Goal: Transaction & Acquisition: Purchase product/service

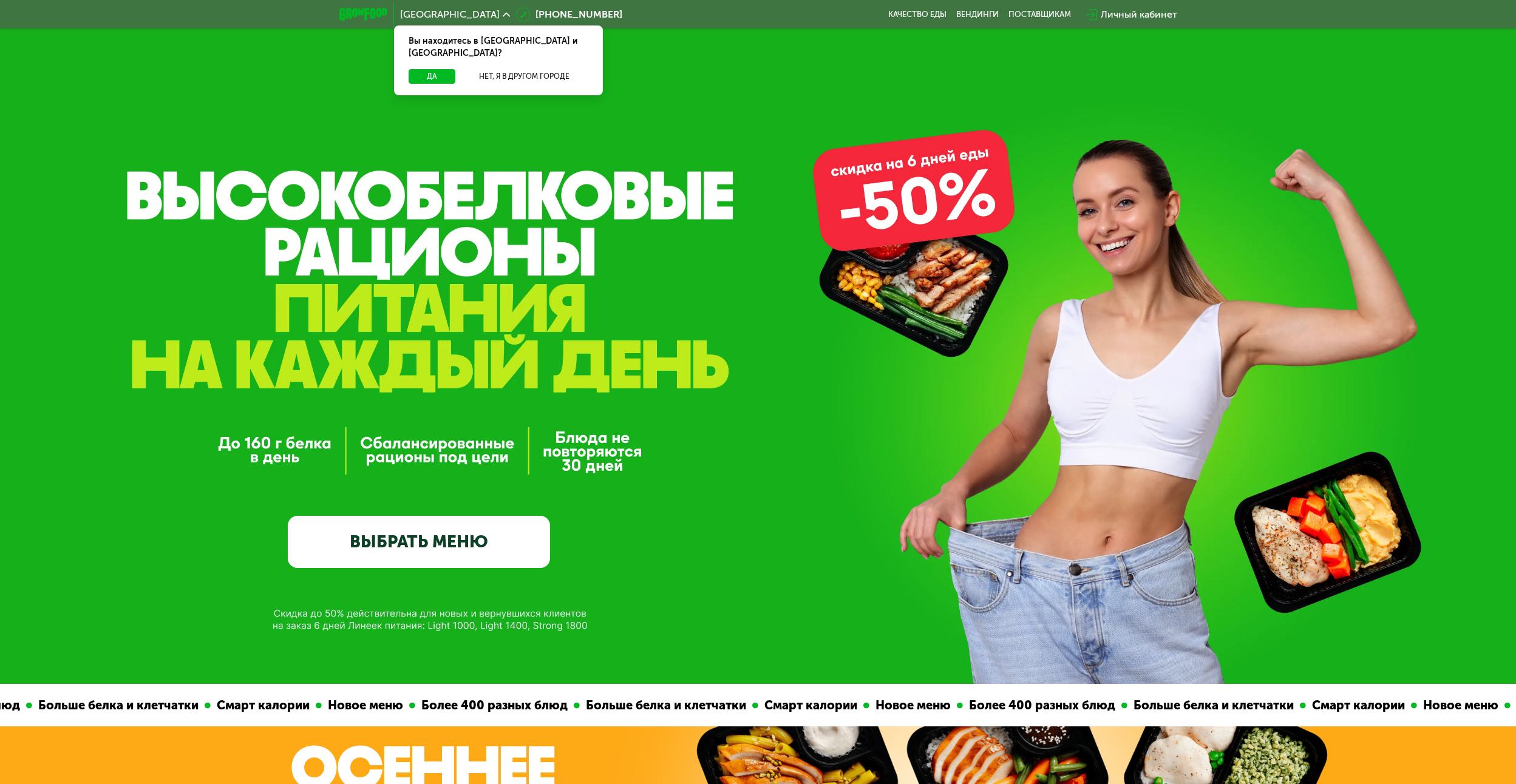
click at [437, 542] on link "ВЫБРАТЬ МЕНЮ" at bounding box center [419, 542] width 263 height 53
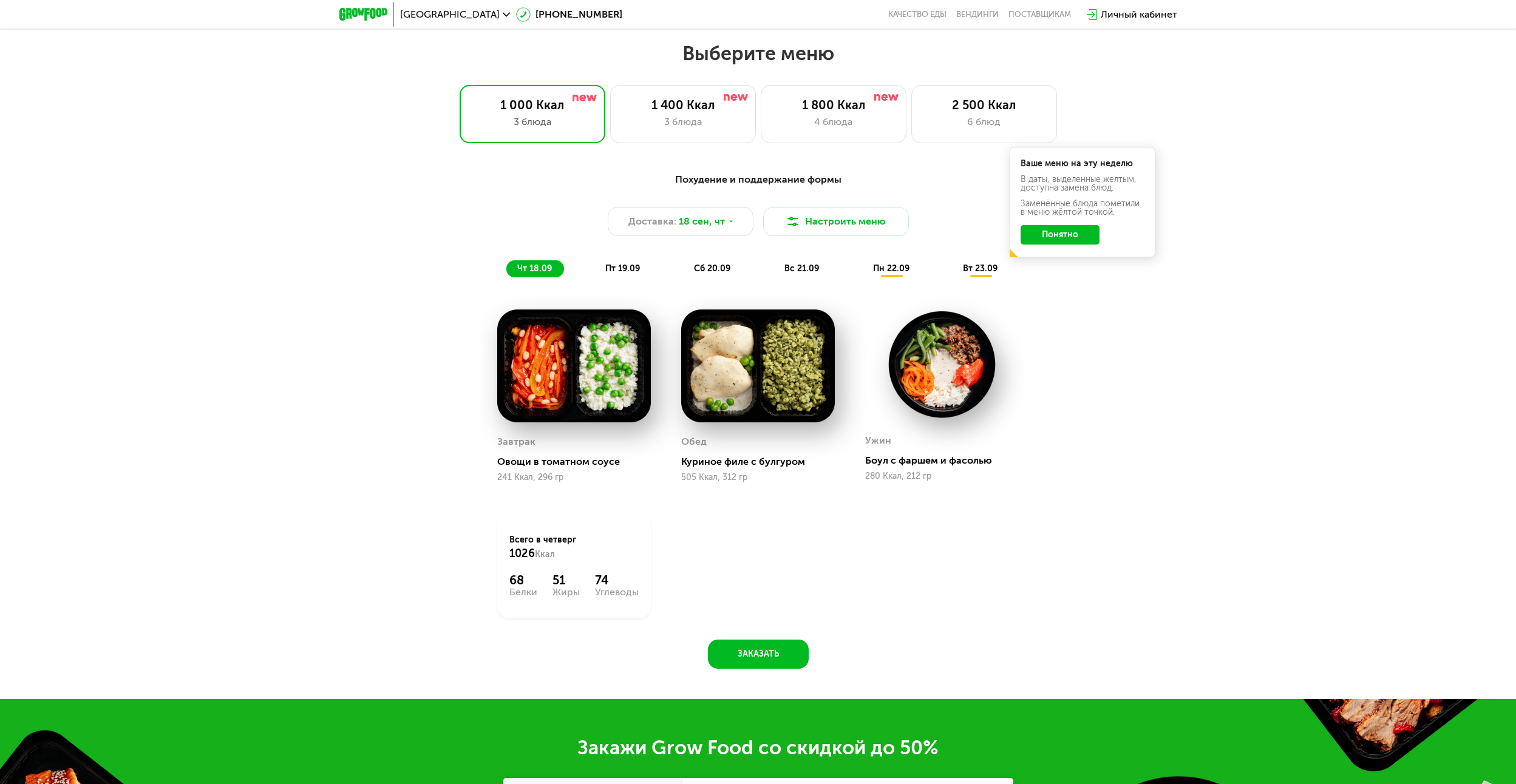
scroll to position [1301, 0]
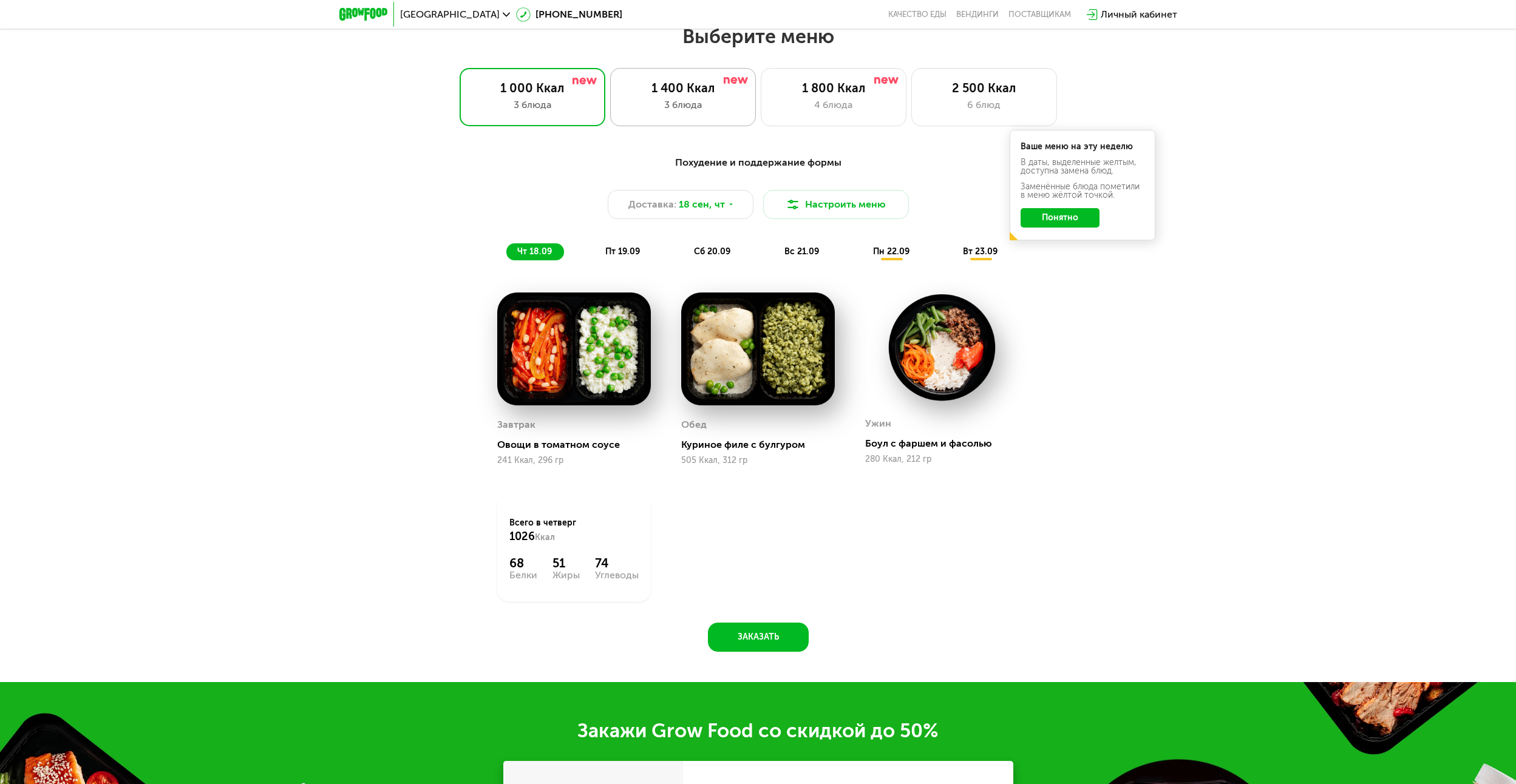
click at [698, 121] on div "1 400 Ккал 3 блюда" at bounding box center [683, 97] width 146 height 58
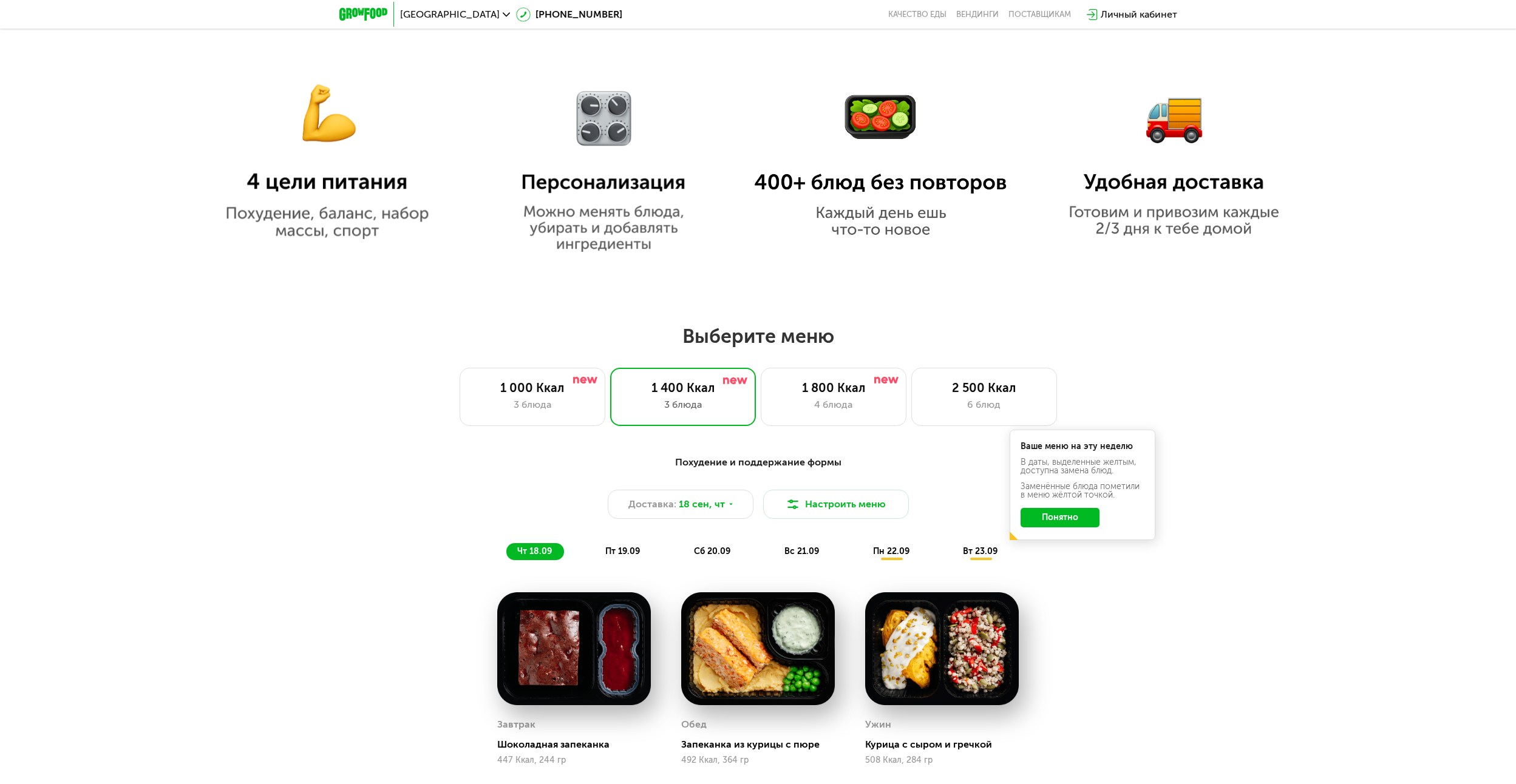
scroll to position [1154, 0]
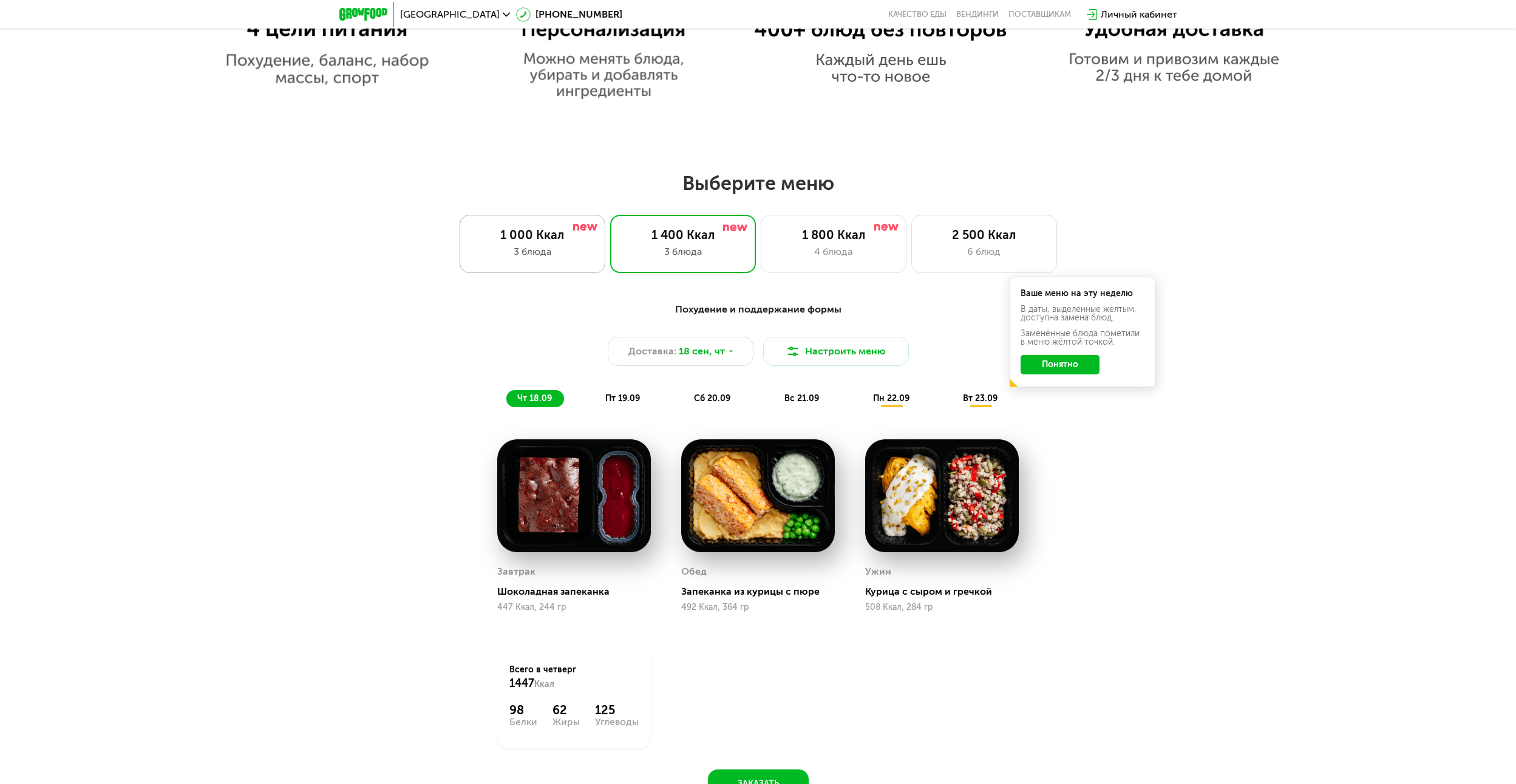
click at [535, 269] on div "1 000 Ккал 3 блюда" at bounding box center [532, 244] width 146 height 58
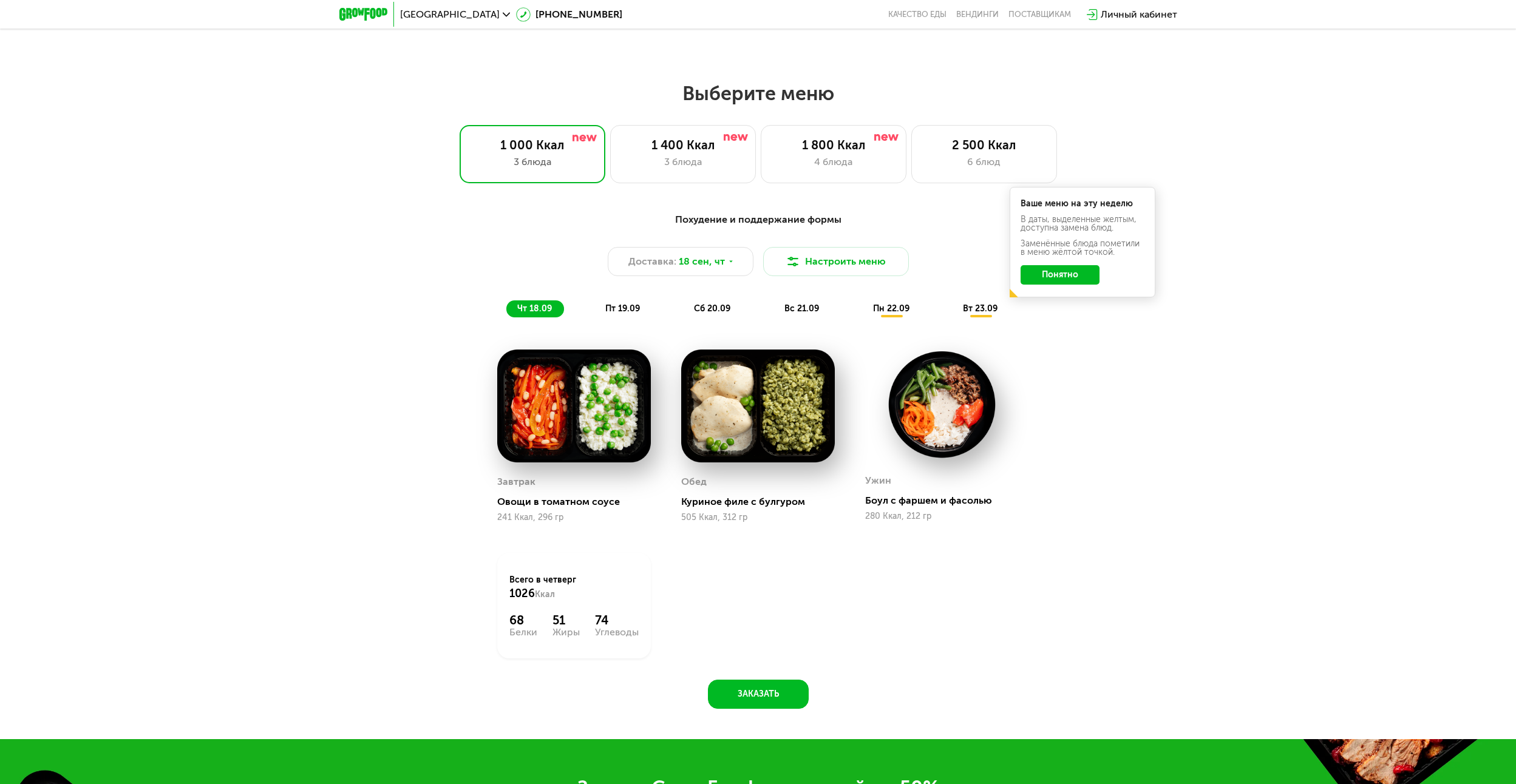
scroll to position [1214, 0]
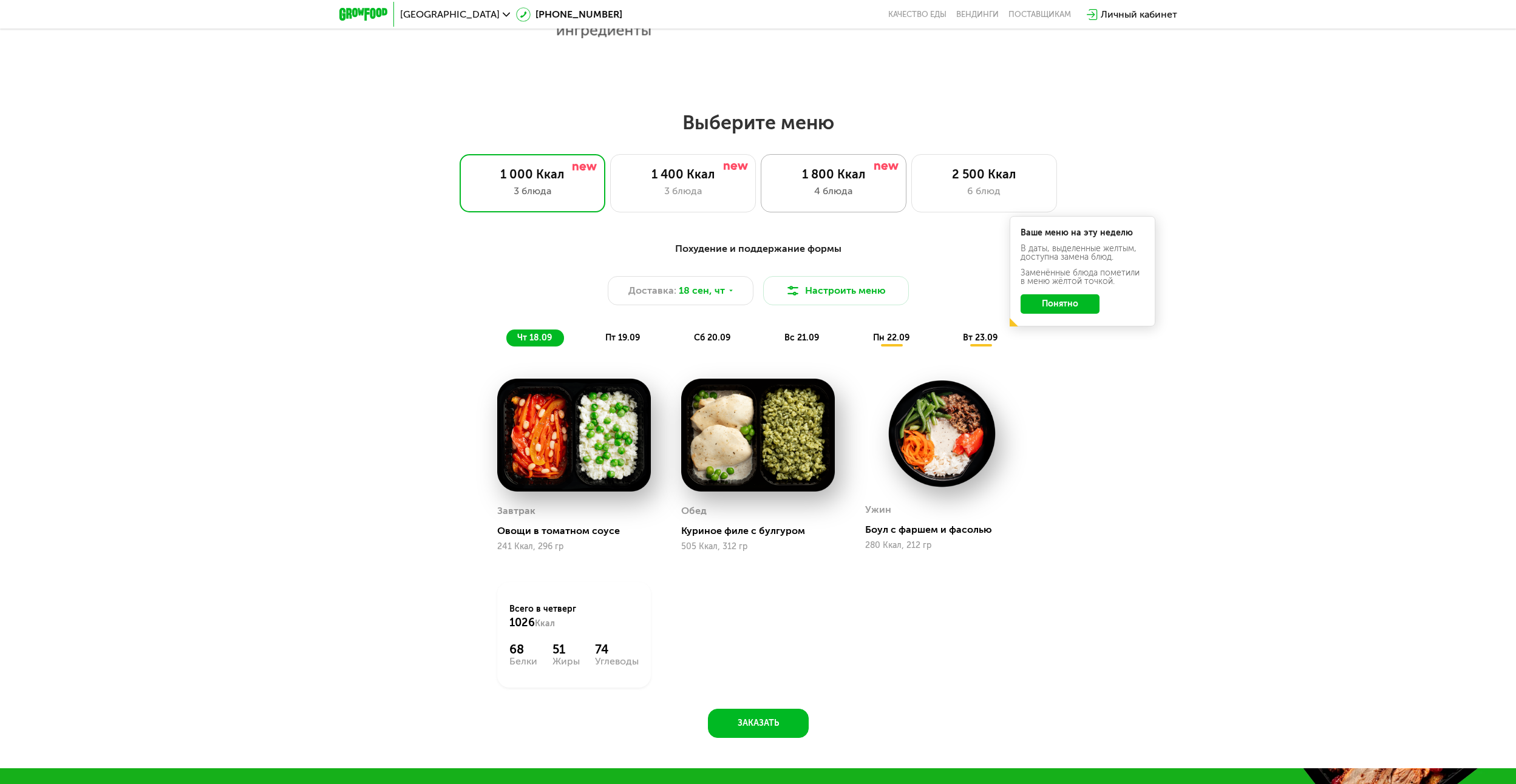
click at [871, 196] on div "4 блюда" at bounding box center [834, 191] width 121 height 15
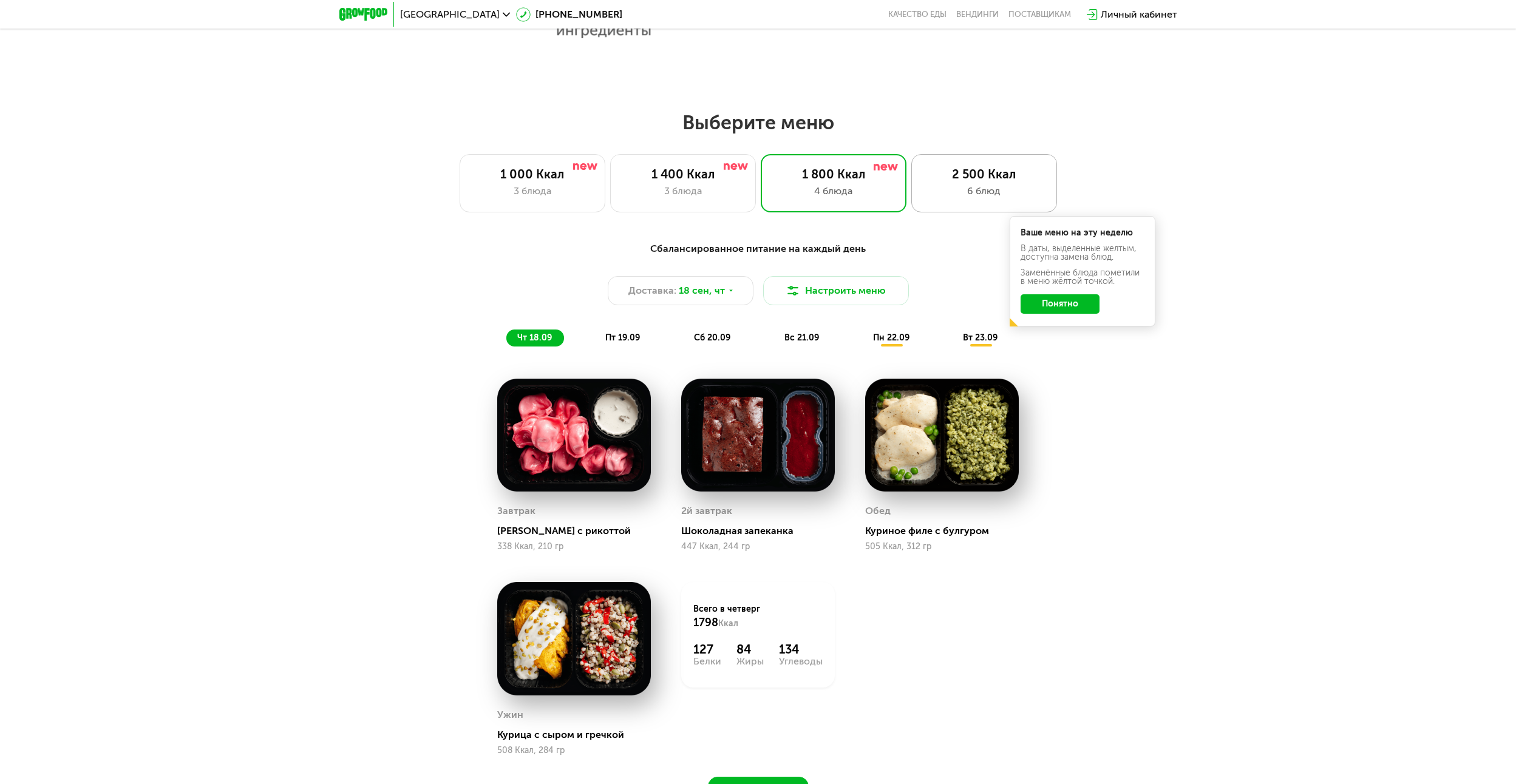
click at [967, 190] on div "6 блюд" at bounding box center [985, 191] width 121 height 15
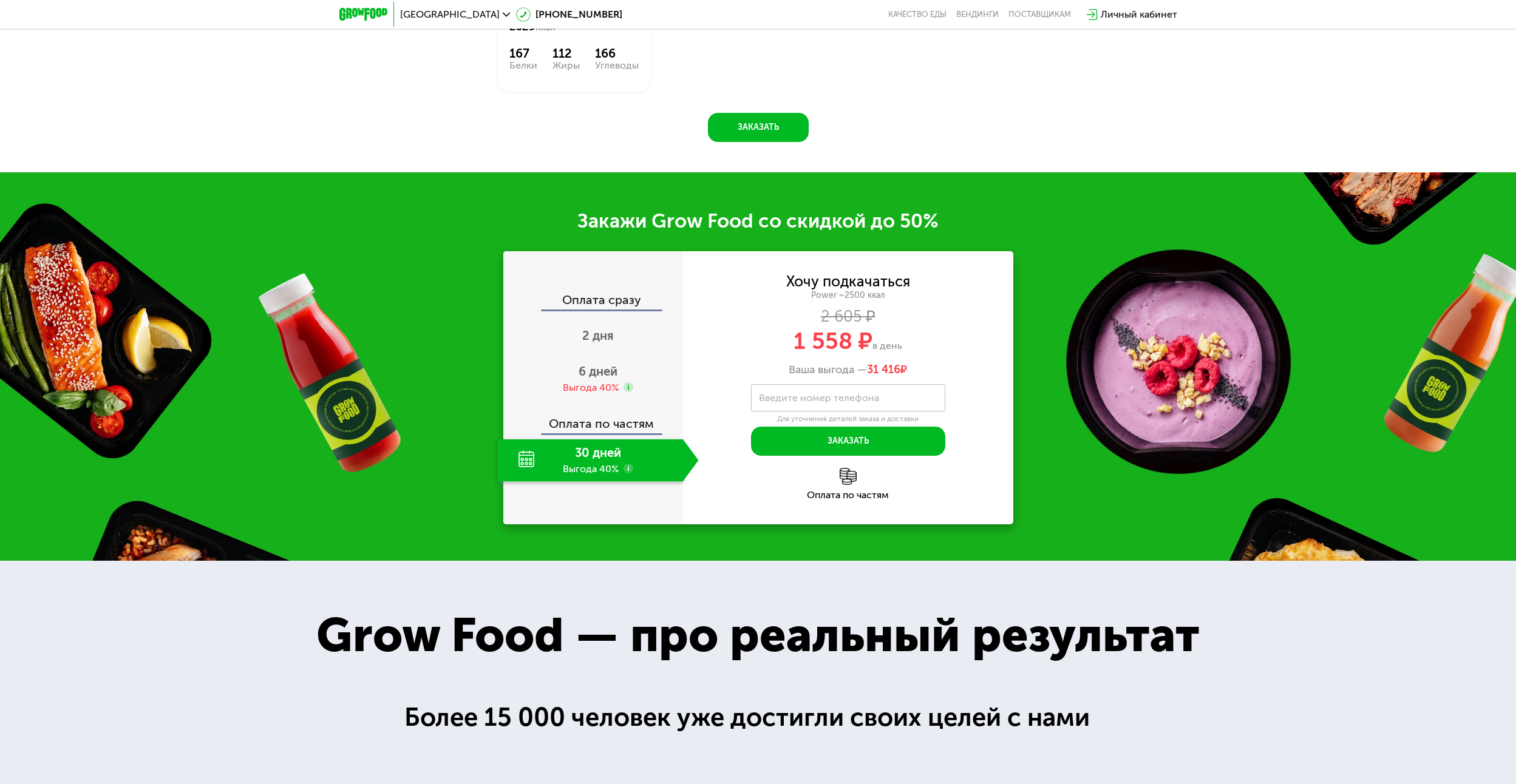
scroll to position [2064, 0]
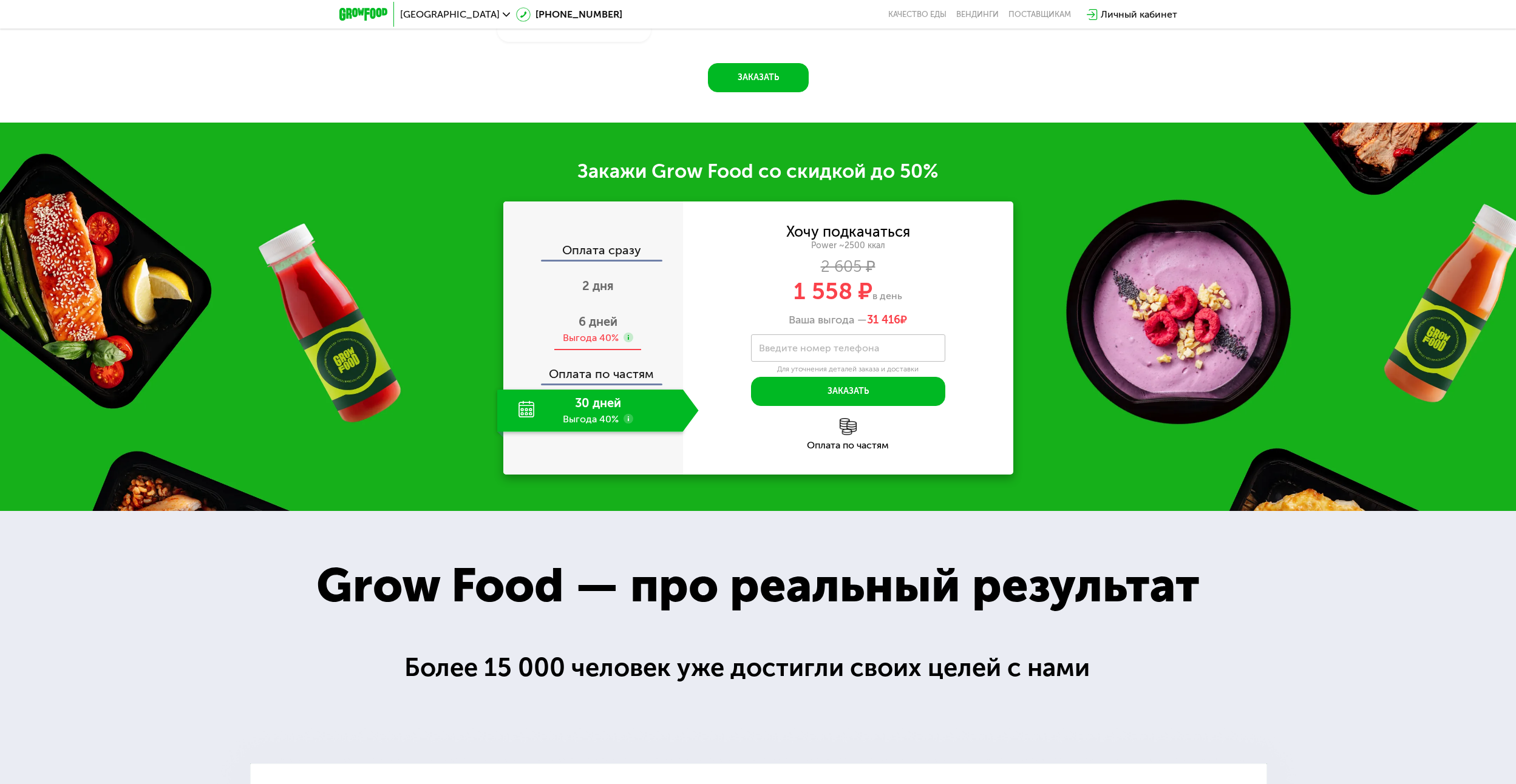
click at [606, 329] on span "6 дней" at bounding box center [598, 321] width 39 height 15
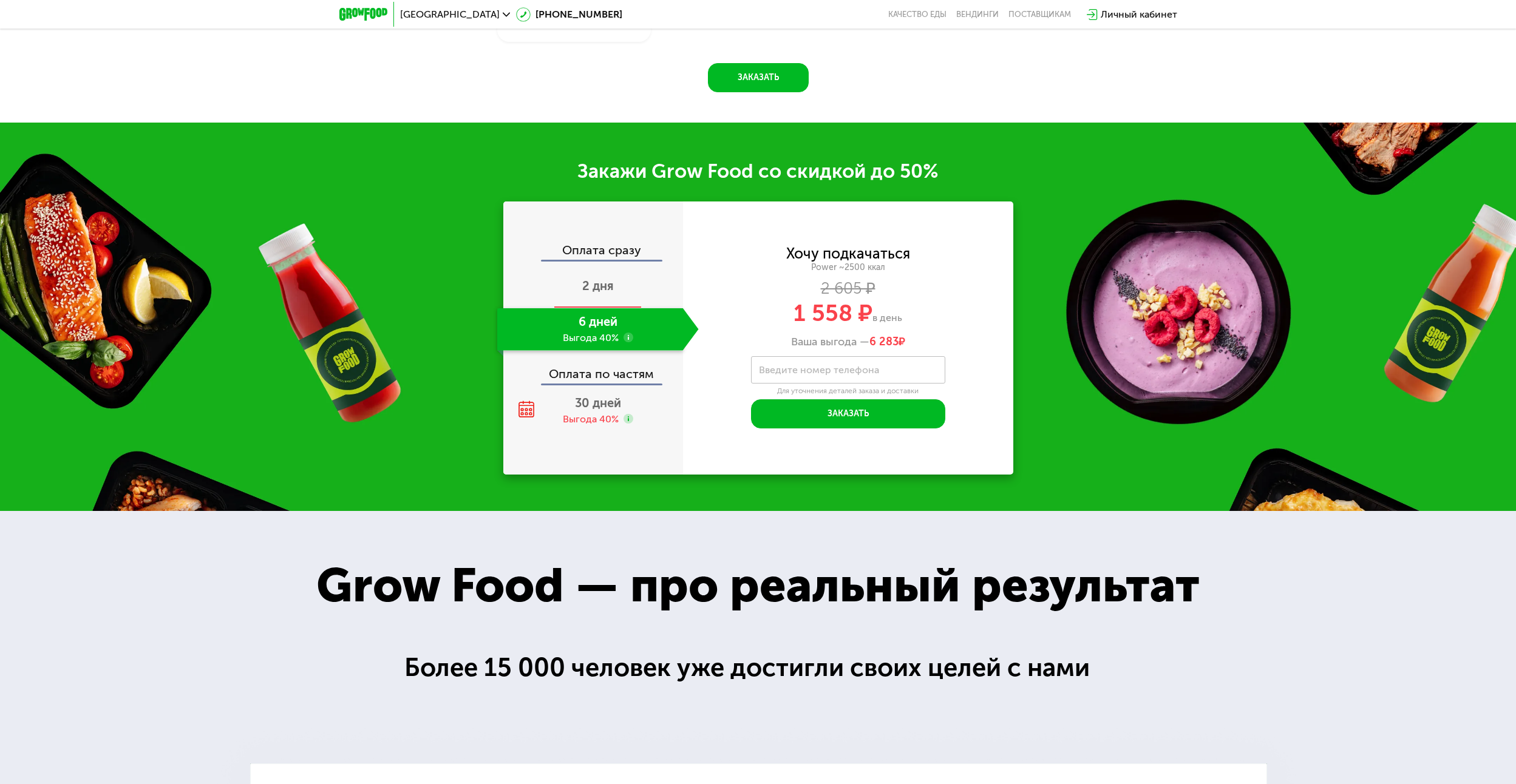
click at [637, 308] on div "2 дня" at bounding box center [597, 287] width 201 height 43
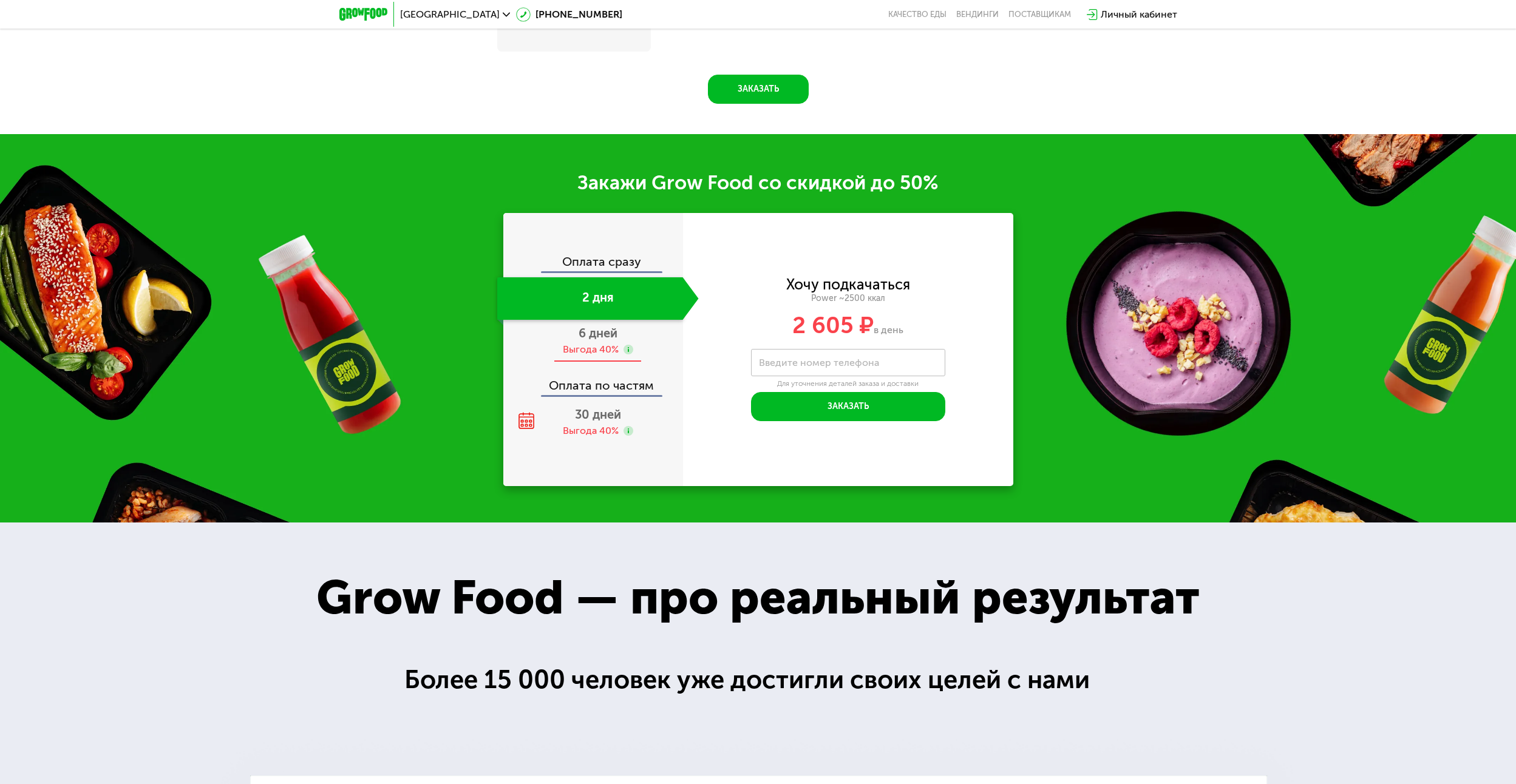
click at [615, 337] on span "6 дней" at bounding box center [598, 333] width 39 height 15
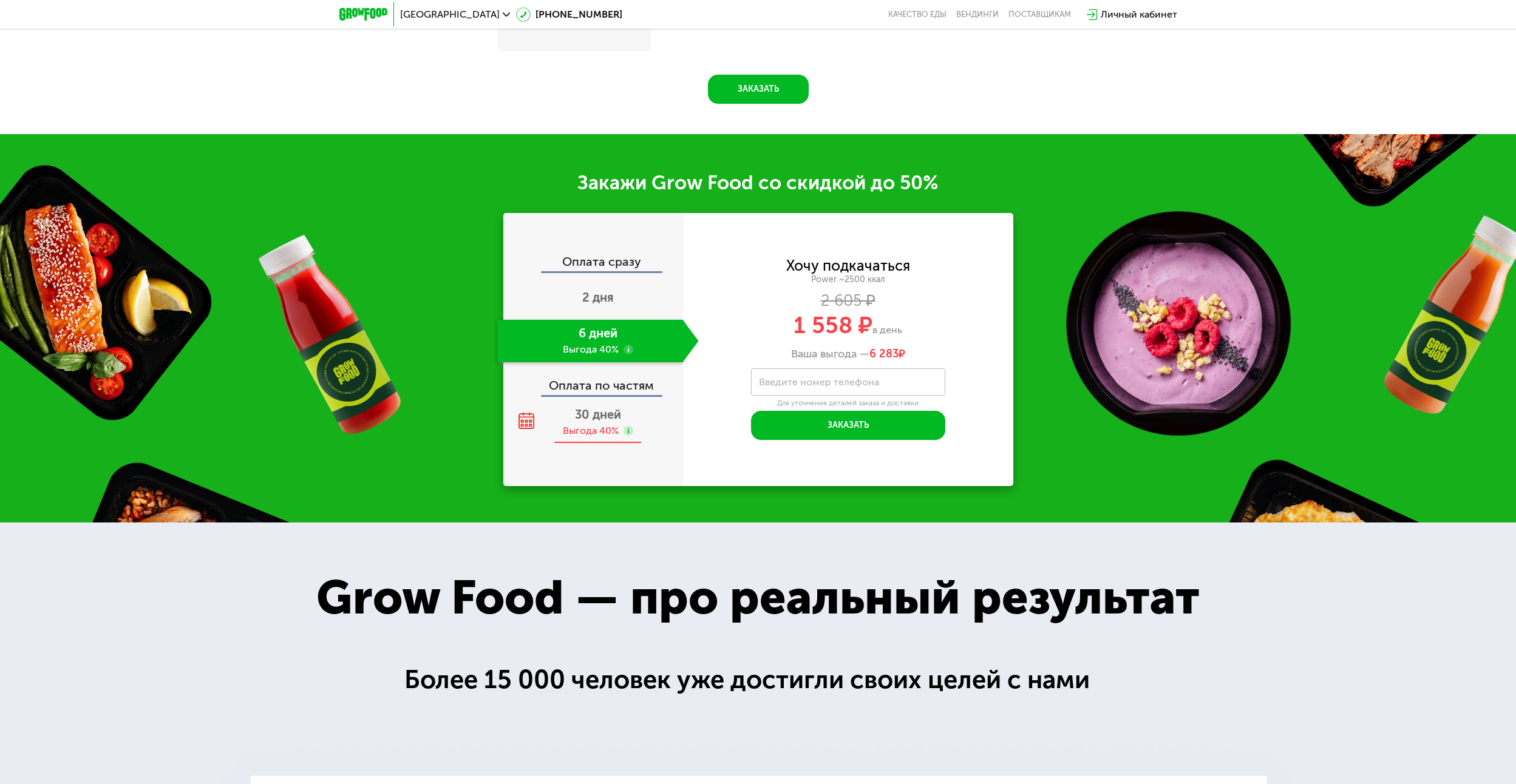
scroll to position [2064, 0]
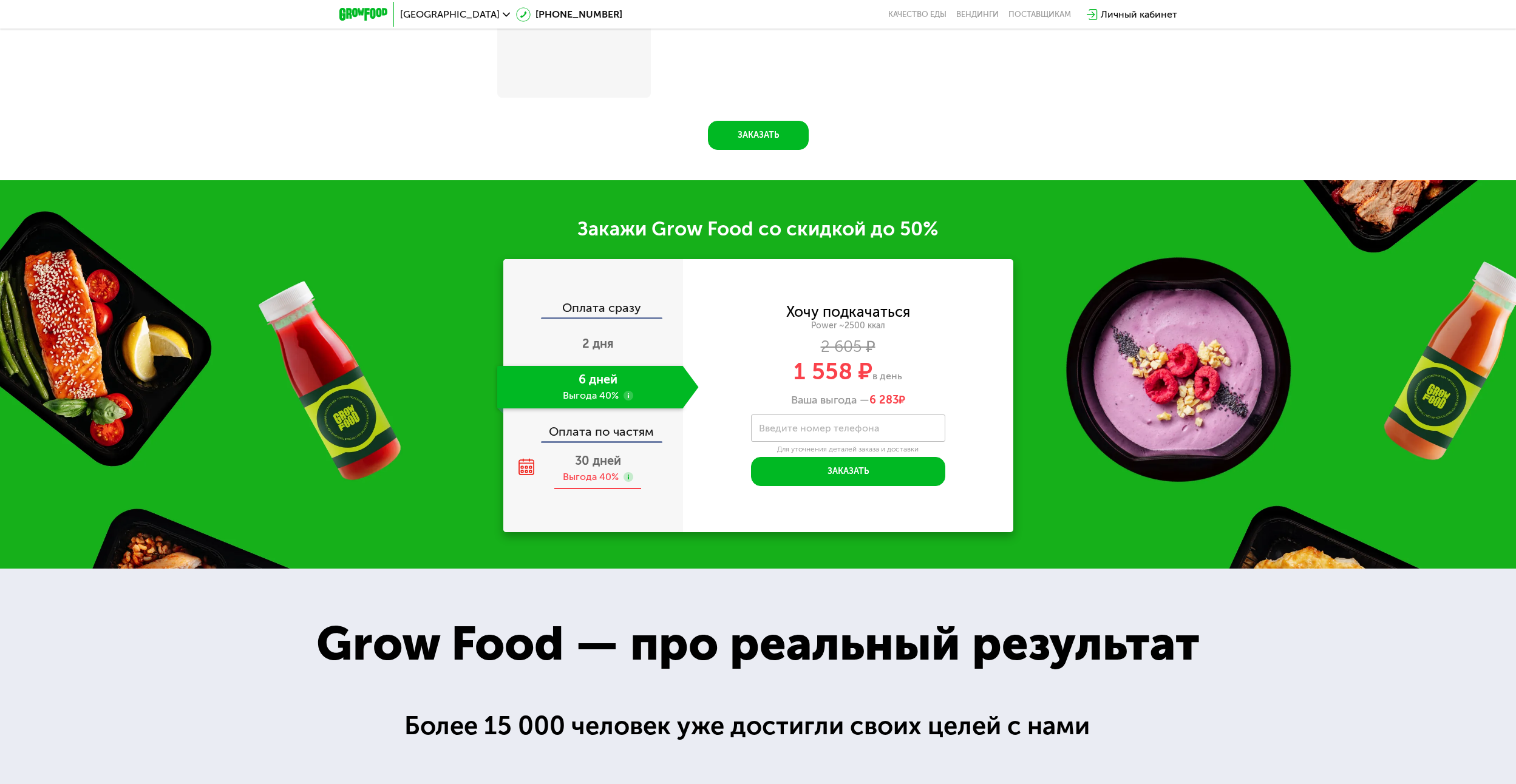
click at [600, 453] on span "30 дней" at bounding box center [597, 460] width 46 height 15
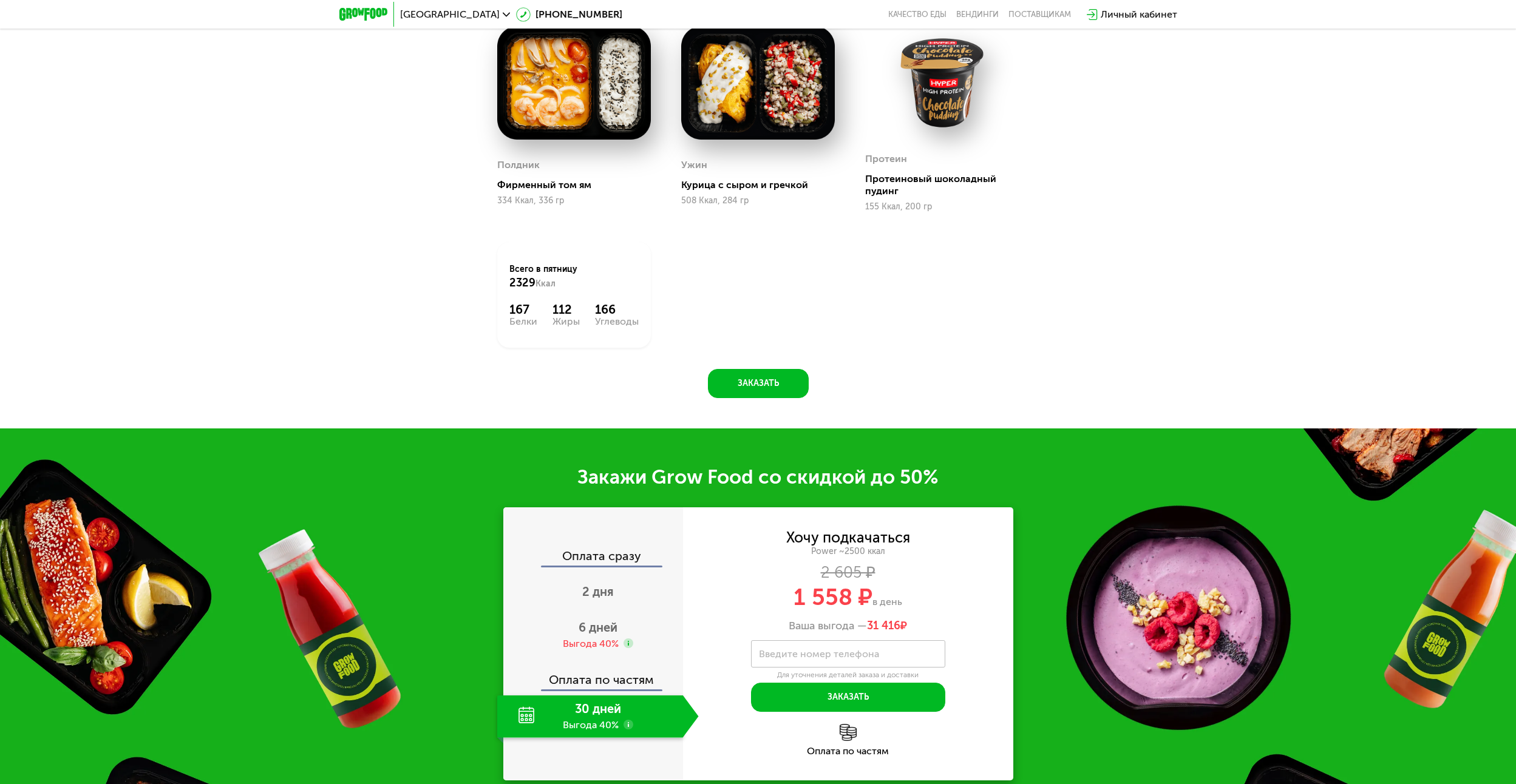
scroll to position [1639, 0]
